Goal: Transaction & Acquisition: Purchase product/service

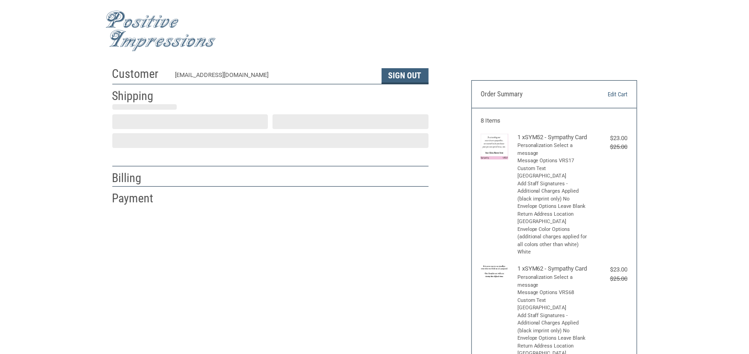
scroll to position [13, 0]
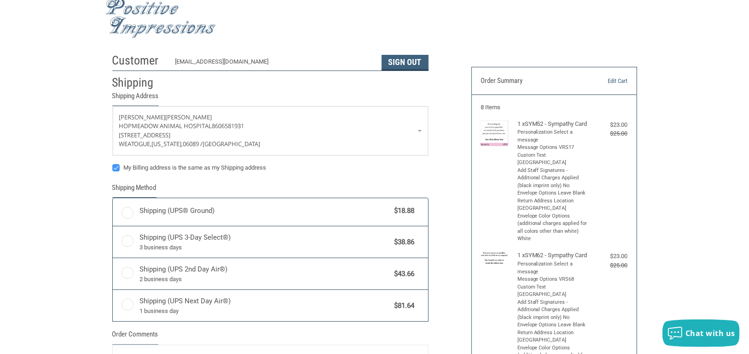
radio input "true"
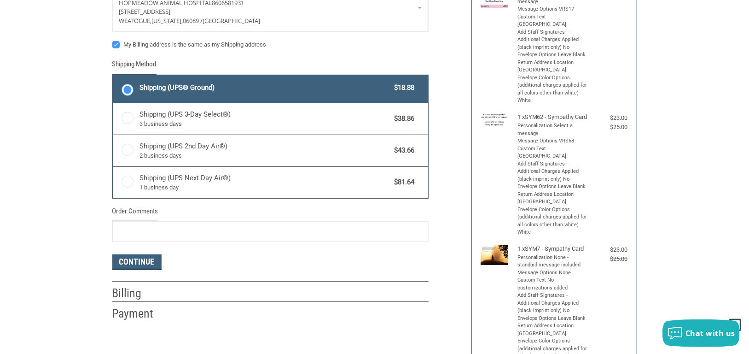
scroll to position [198, 0]
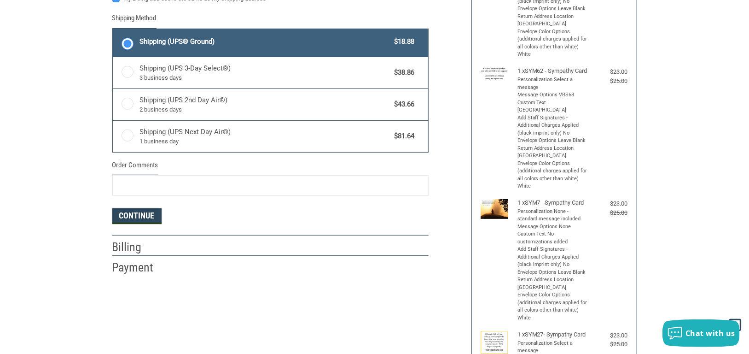
click at [130, 217] on button "Continue" at bounding box center [136, 216] width 49 height 16
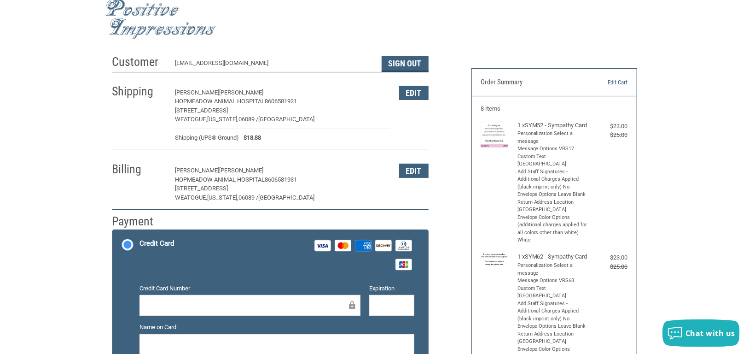
scroll to position [0, 0]
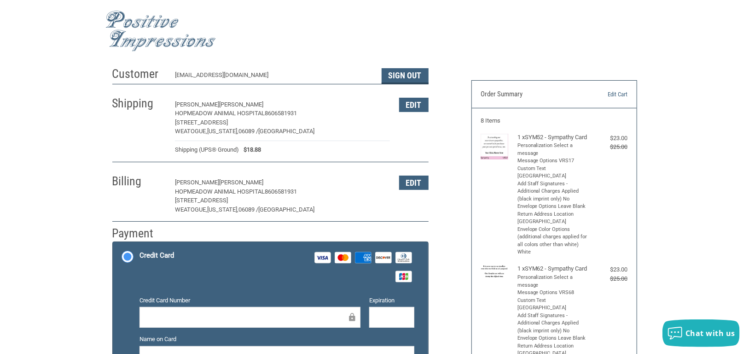
click at [111, 186] on div "Customer [EMAIL_ADDRESS][DOMAIN_NAME] Sign Out Shipping [PERSON_NAME] HOPMEADOW…" at bounding box center [284, 239] width 359 height 354
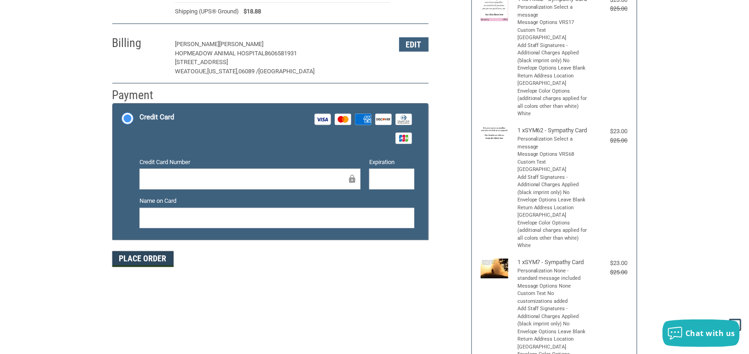
click at [137, 262] on button "Place Order" at bounding box center [142, 259] width 61 height 16
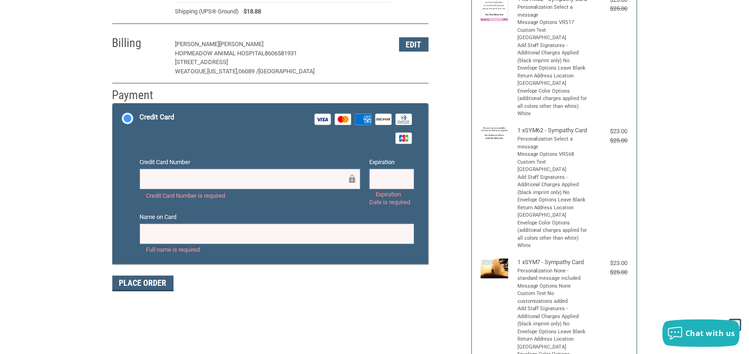
click at [129, 116] on label "Credit Card Visa Master Amex Discover Diners Club JCB" at bounding box center [270, 129] width 315 height 50
click at [113, 105] on input "Credit Card Visa Master Amex Discover Diners Club JCB" at bounding box center [113, 105] width 0 height 0
click at [182, 285] on div "Place Order" at bounding box center [270, 283] width 316 height 16
click at [392, 80] on div "Billing [PERSON_NAME] HOPMEADOW ANIMAL HOSPITAL 8606581931 [STREET_ADDRESS][US_…" at bounding box center [270, 56] width 316 height 56
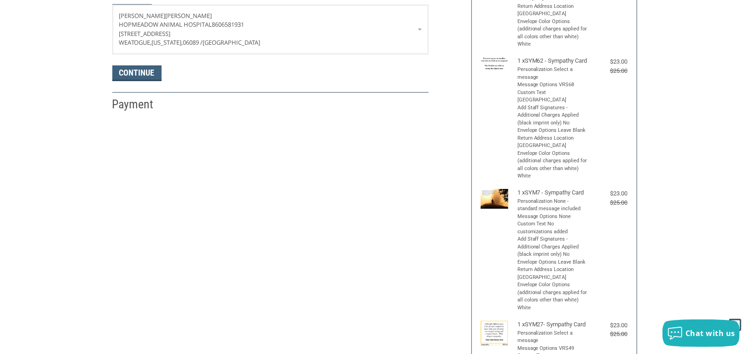
scroll to position [70, 0]
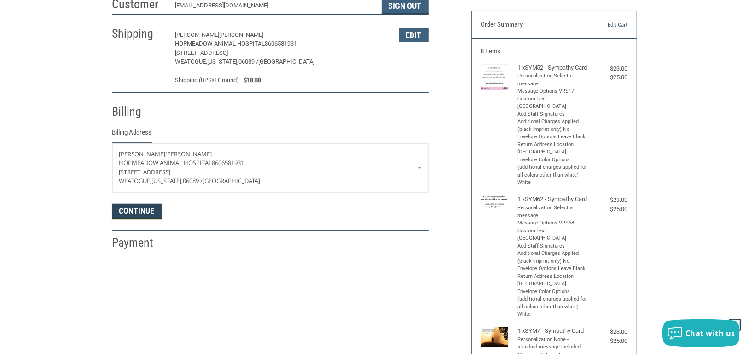
click at [139, 210] on button "Continue" at bounding box center [136, 212] width 49 height 16
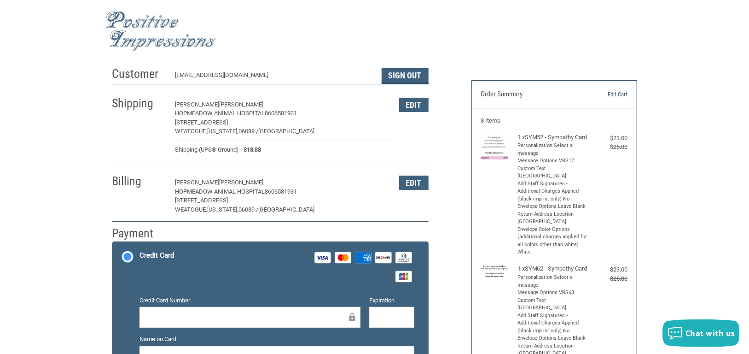
scroll to position [92, 0]
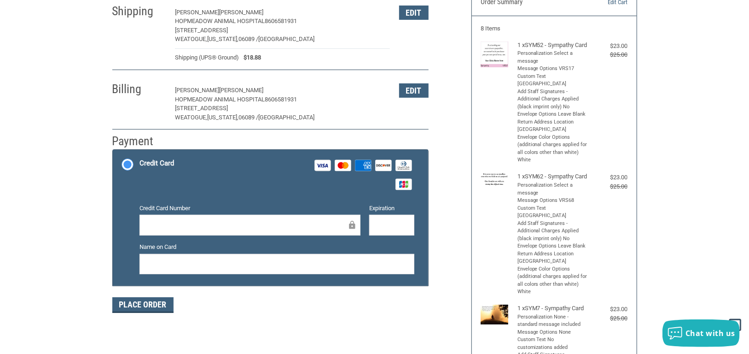
click at [110, 191] on div "Customer [EMAIL_ADDRESS][DOMAIN_NAME] Sign Out Shipping [PERSON_NAME] HOPMEADOW…" at bounding box center [284, 147] width 359 height 354
